Goal: Navigation & Orientation: Find specific page/section

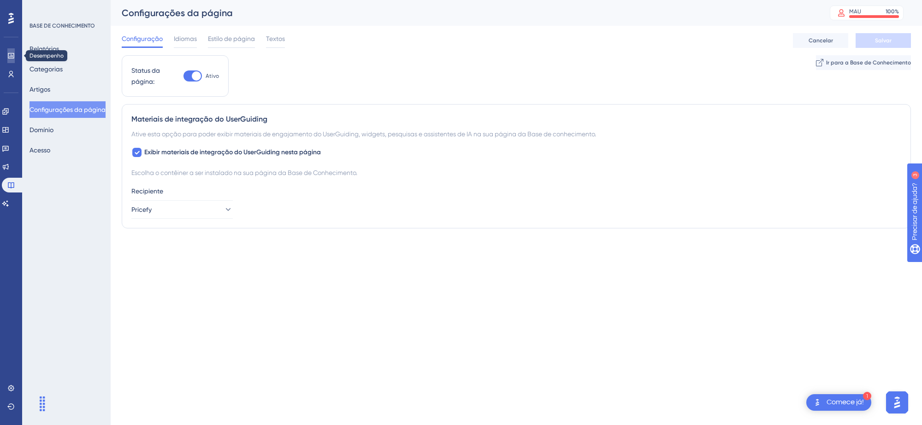
click at [9, 56] on icon at bounding box center [10, 55] width 7 height 7
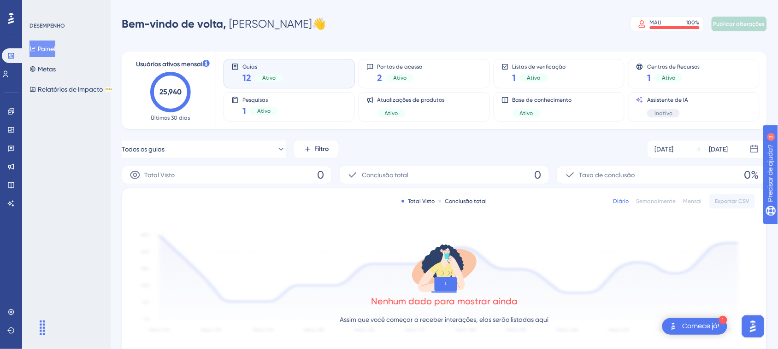
click at [72, 198] on div "DESEMPENHO Painel Metas Relatórios de Impacto BETA" at bounding box center [66, 174] width 89 height 349
